Goal: Transaction & Acquisition: Purchase product/service

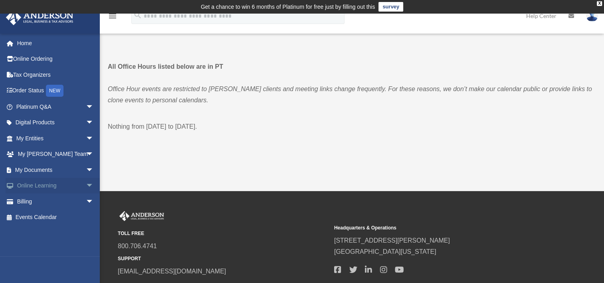
click at [27, 186] on link "Online Learning arrow_drop_down" at bounding box center [56, 186] width 100 height 16
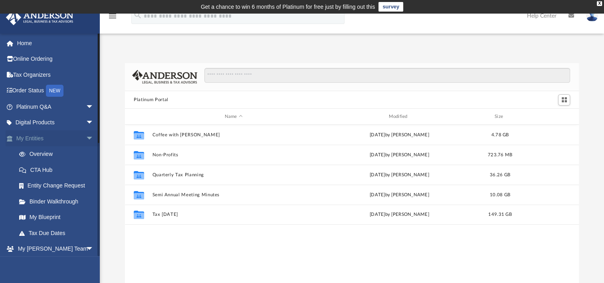
scroll to position [175, 447]
click at [86, 136] on span "arrow_drop_down" at bounding box center [94, 138] width 16 height 16
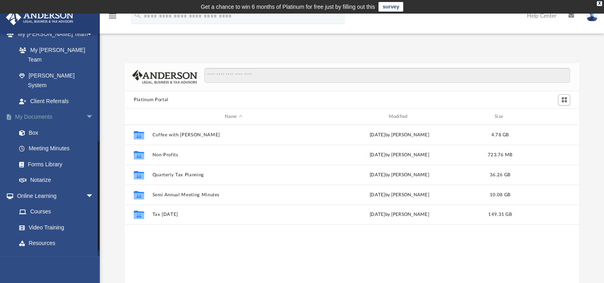
scroll to position [128, 0]
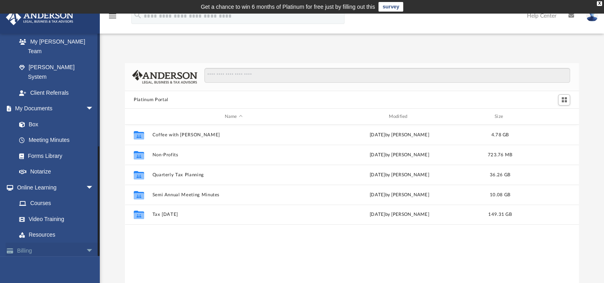
click at [86, 242] on span "arrow_drop_down" at bounding box center [94, 250] width 16 height 16
click at [48, 258] on link "$ Open Invoices" at bounding box center [58, 266] width 95 height 16
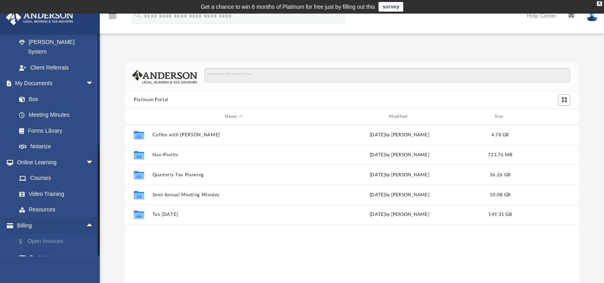
scroll to position [176, 0]
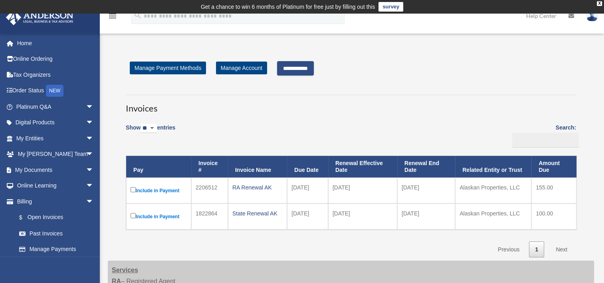
click at [303, 63] on input "**********" at bounding box center [295, 68] width 37 height 14
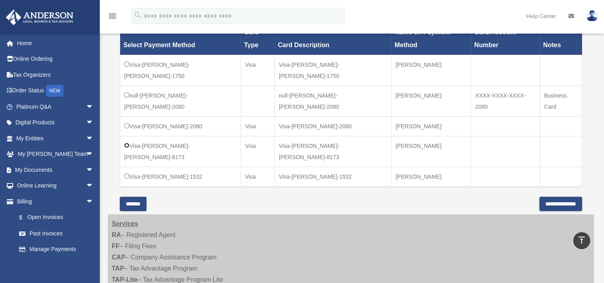
scroll to position [280, 0]
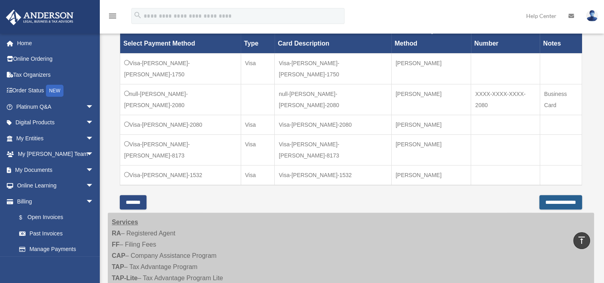
click at [547, 195] on input "**********" at bounding box center [561, 202] width 43 height 14
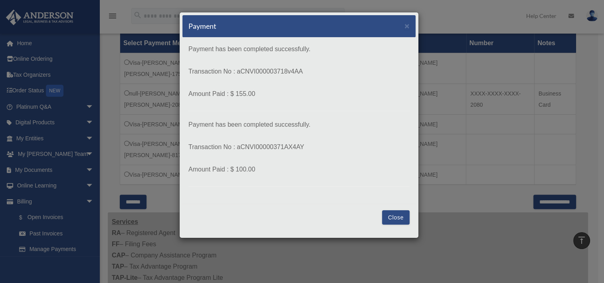
click at [387, 216] on button "Close" at bounding box center [396, 217] width 28 height 14
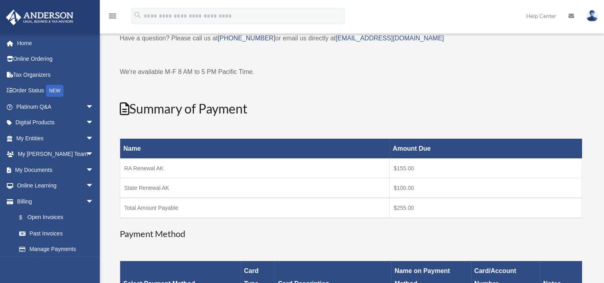
scroll to position [0, 0]
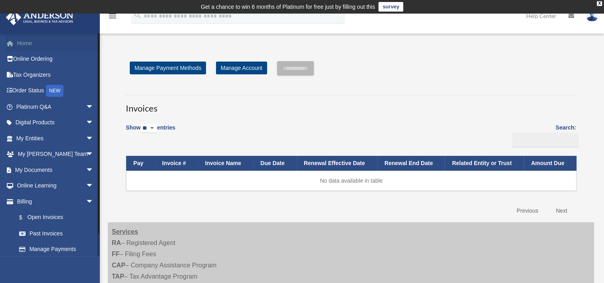
click at [32, 43] on link "Home" at bounding box center [56, 43] width 100 height 16
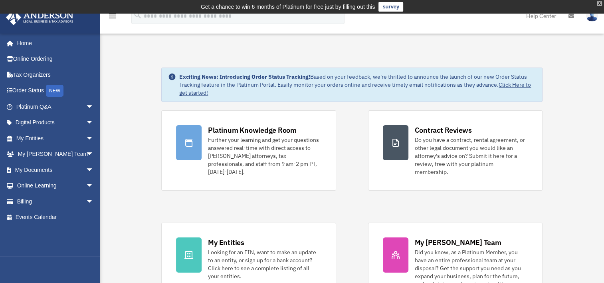
click at [599, 3] on div "X" at bounding box center [599, 3] width 5 height 5
